Goal: Book appointment/travel/reservation

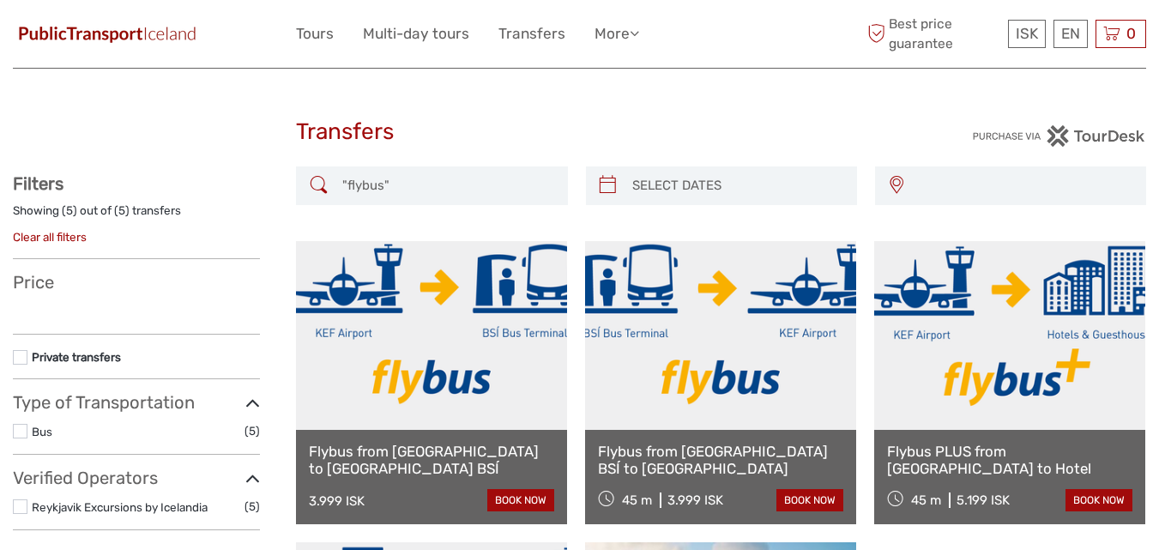
select select
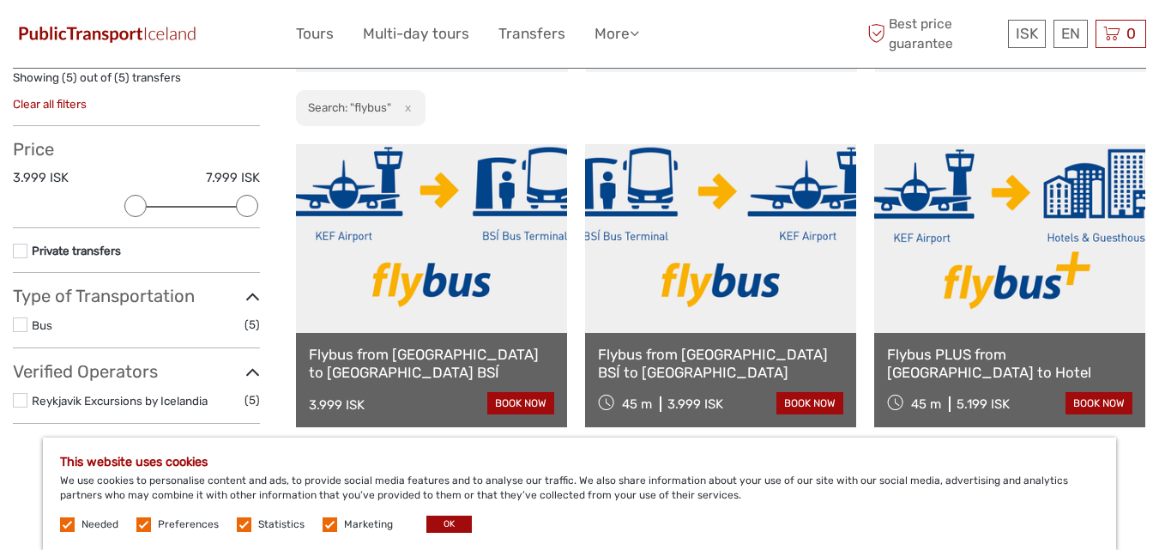
scroll to position [172, 0]
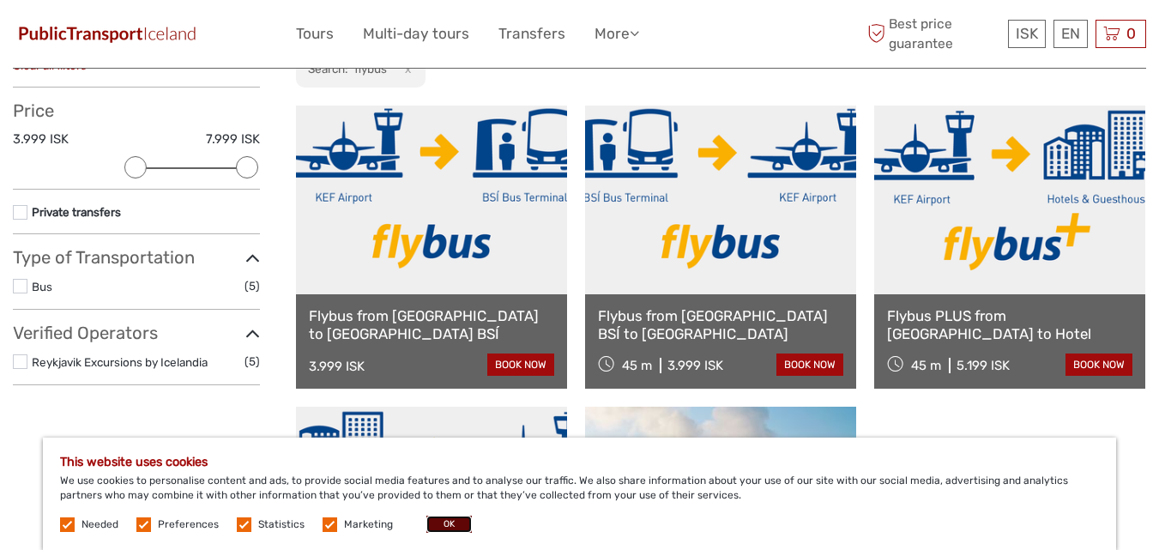
click at [451, 525] on button "OK" at bounding box center [448, 523] width 45 height 17
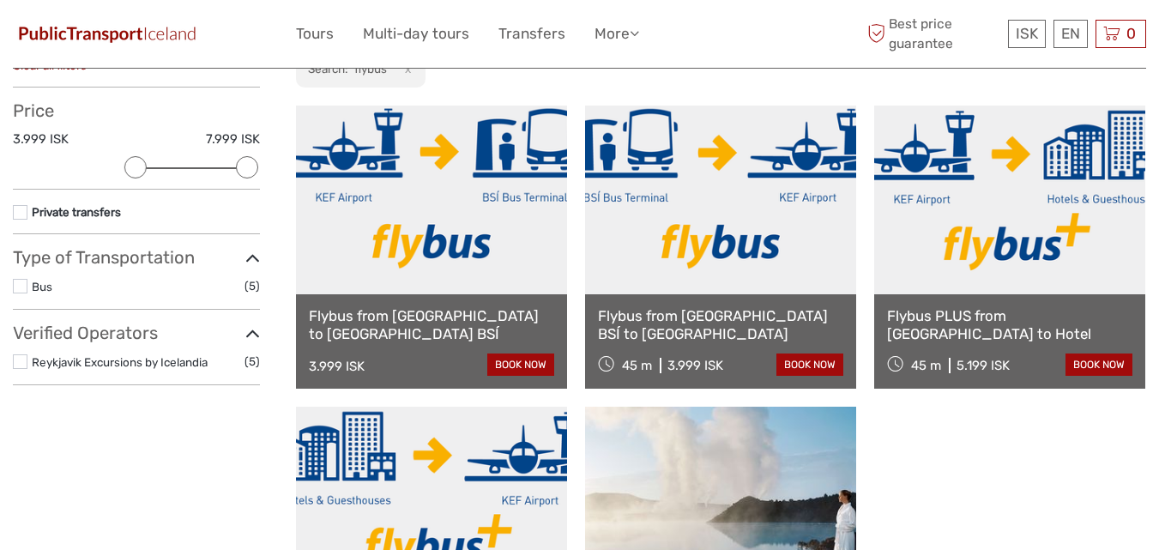
click at [695, 222] on link at bounding box center [720, 199] width 271 height 189
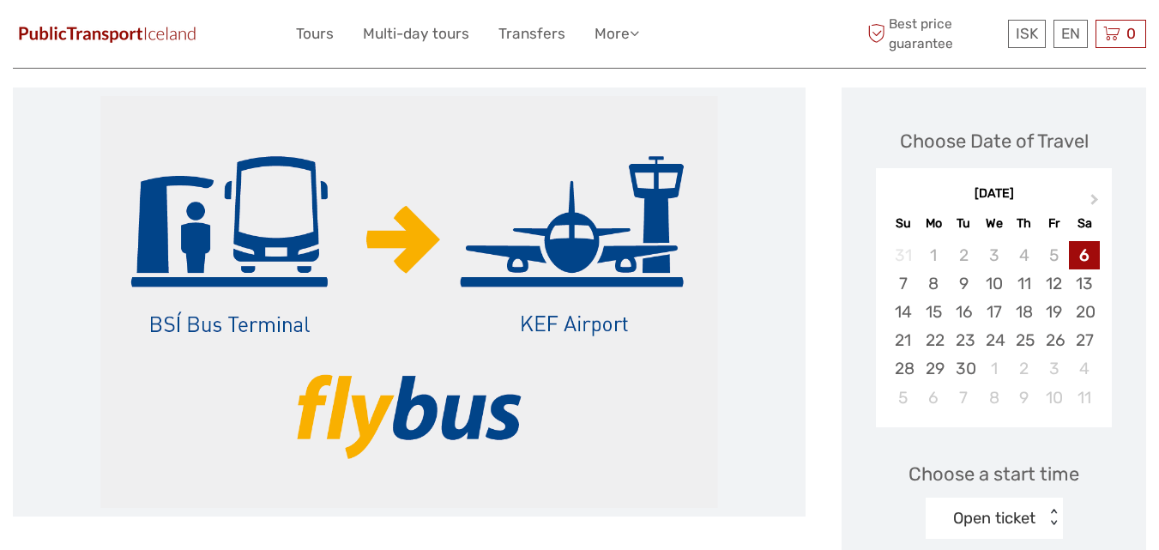
scroll to position [172, 0]
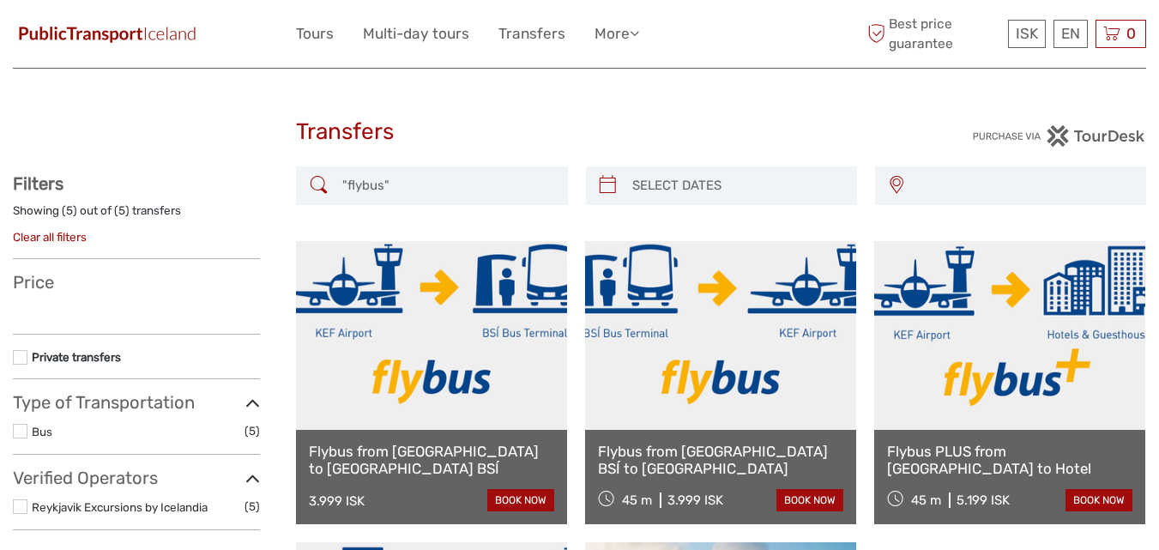
select select
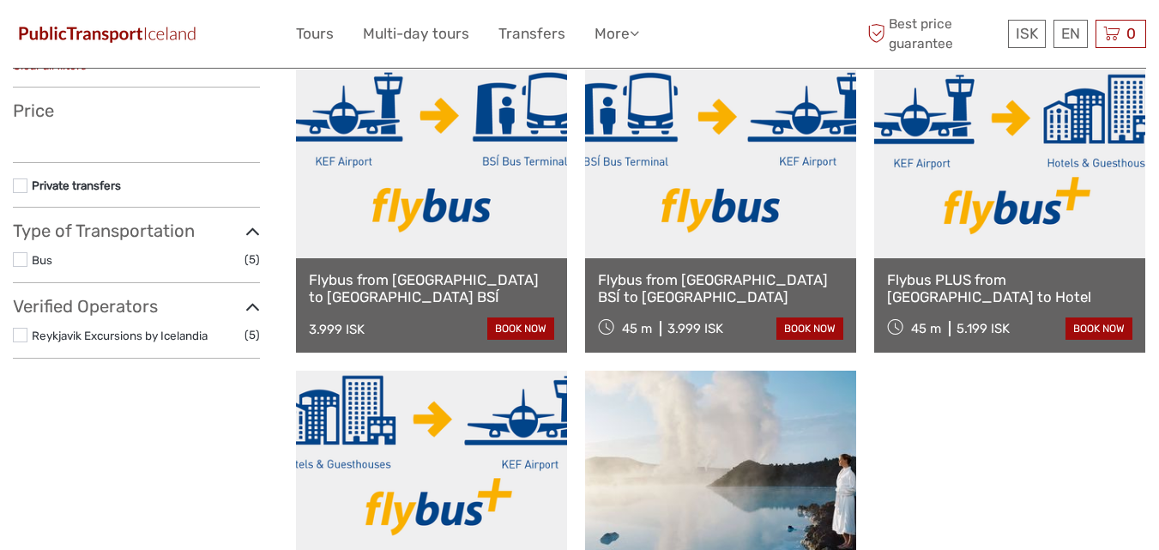
select select
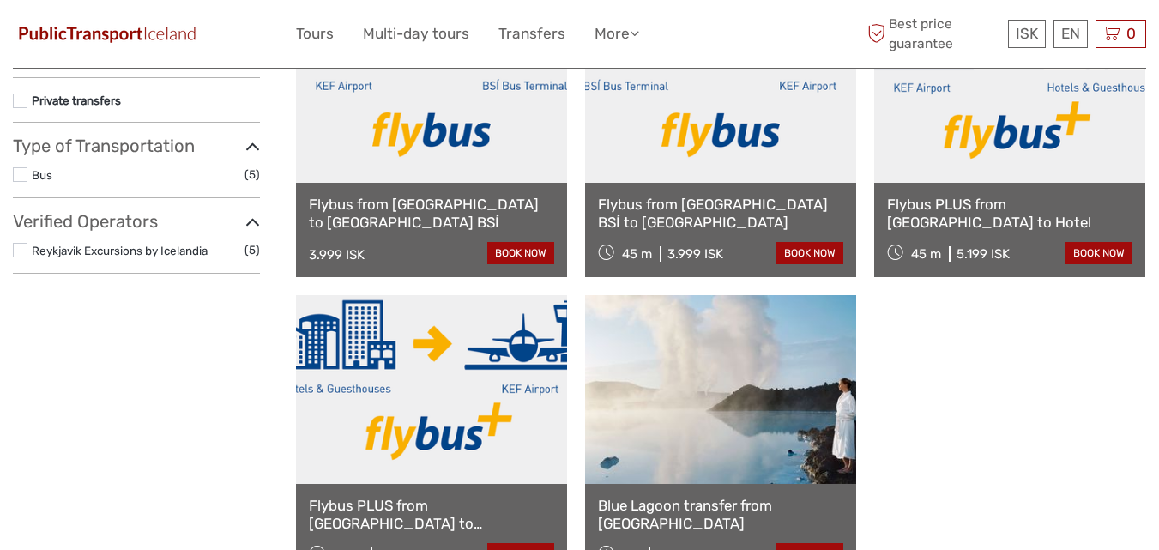
scroll to position [257, 0]
